Goal: Find specific page/section: Find specific page/section

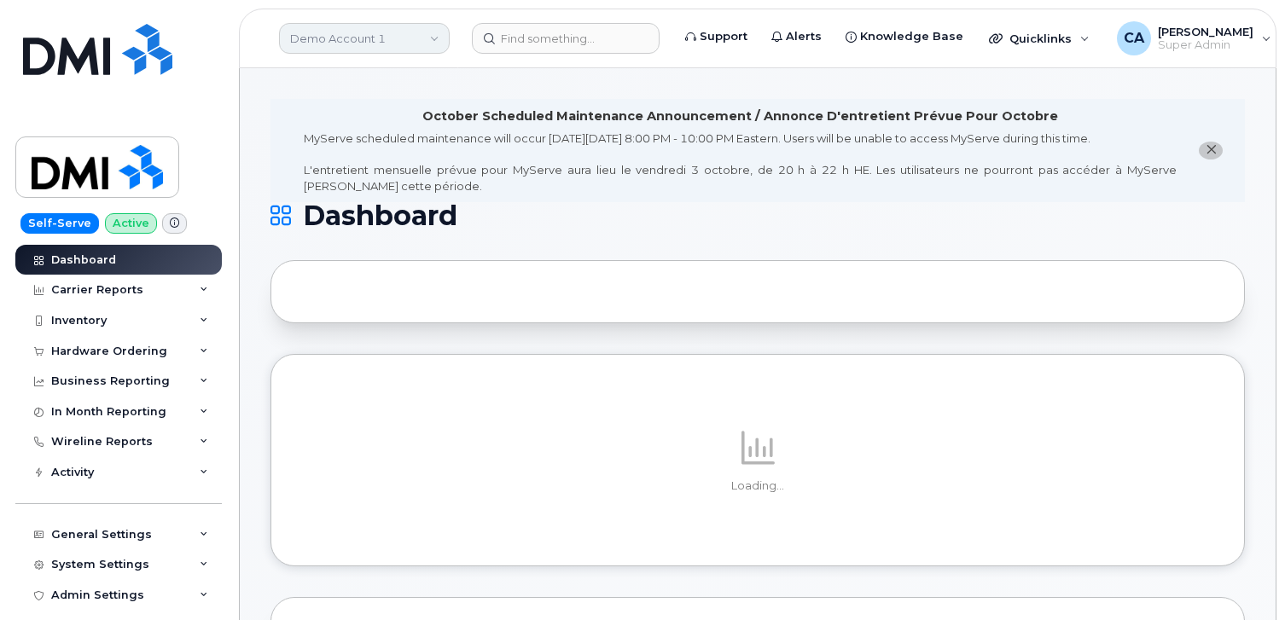
click at [396, 38] on link "Demo Account 1" at bounding box center [364, 38] width 171 height 31
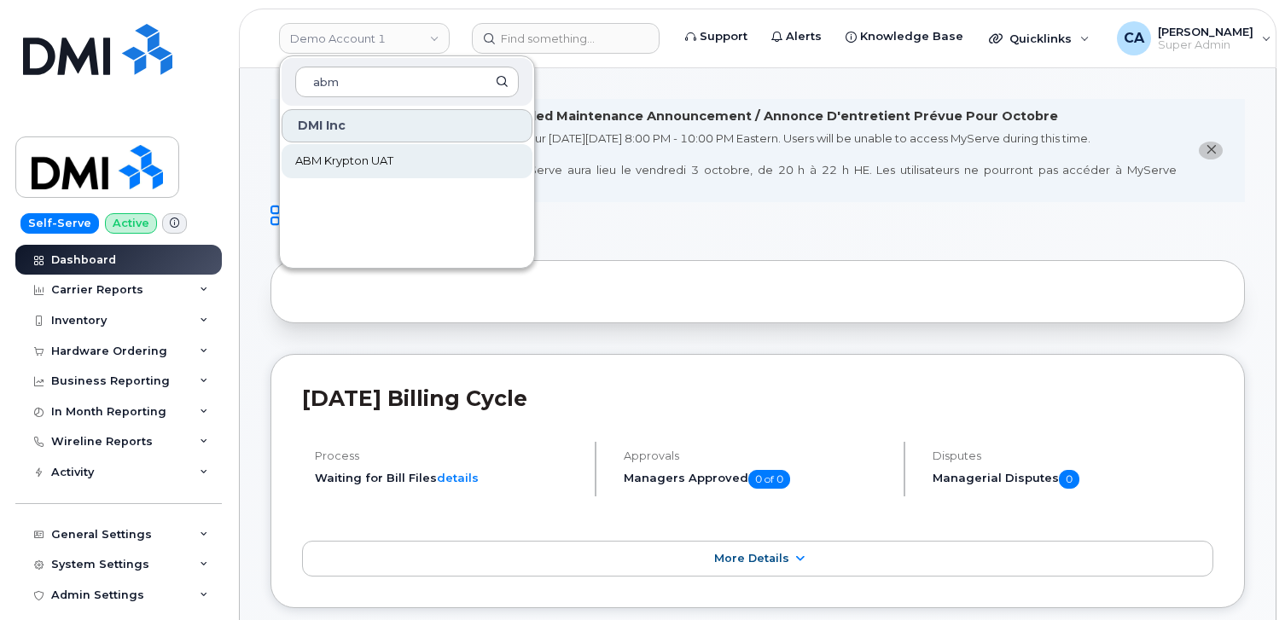
type input "abm"
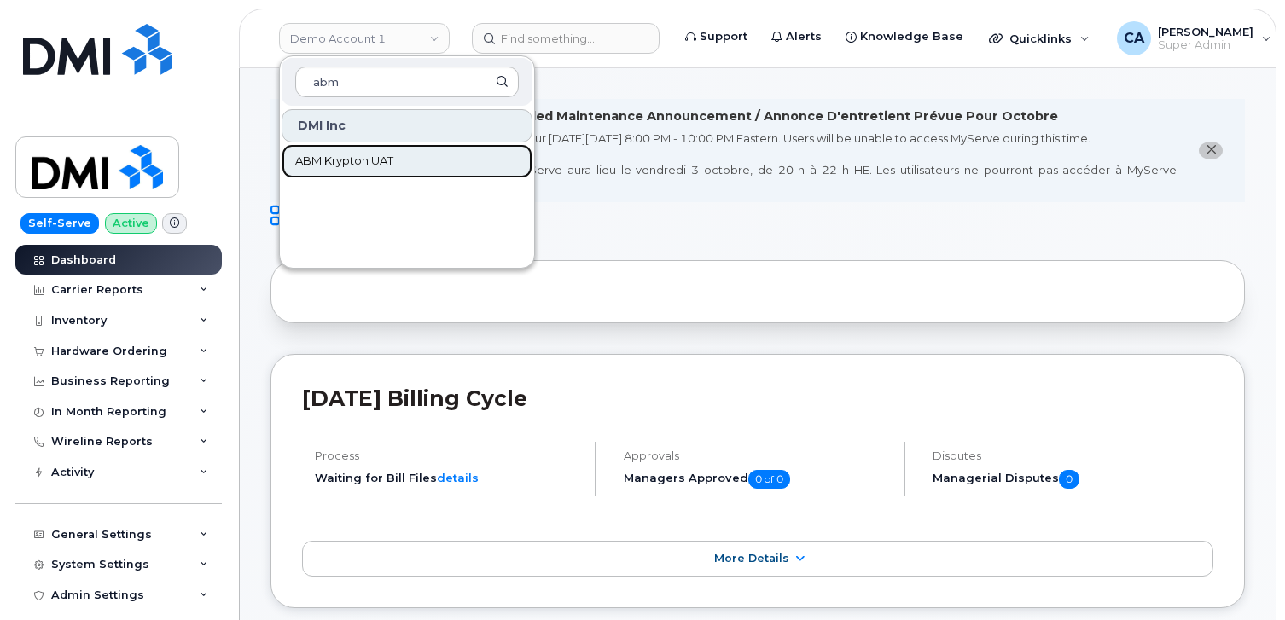
click at [353, 167] on span "ABM Krypton UAT" at bounding box center [344, 161] width 98 height 17
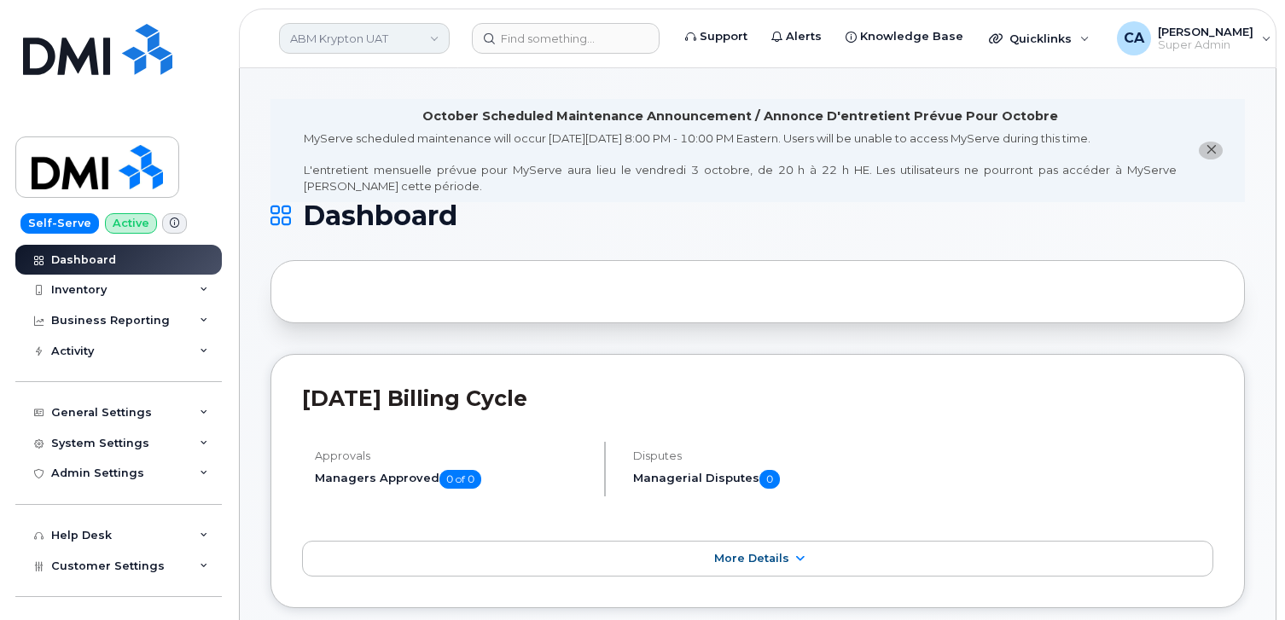
click at [406, 44] on link "ABM Krypton UAT" at bounding box center [364, 38] width 171 height 31
